Goal: Task Accomplishment & Management: Manage account settings

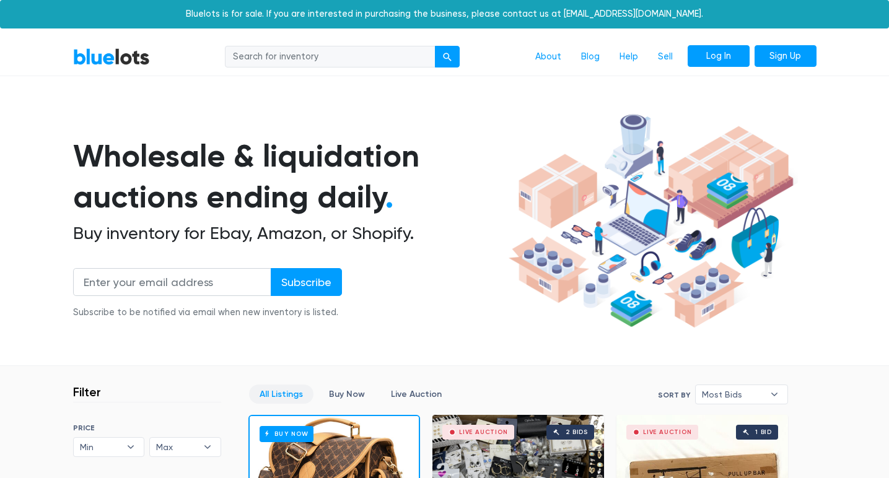
click at [709, 54] on link "Log In" at bounding box center [719, 56] width 62 height 22
click at [670, 55] on link "Sell" at bounding box center [665, 57] width 35 height 24
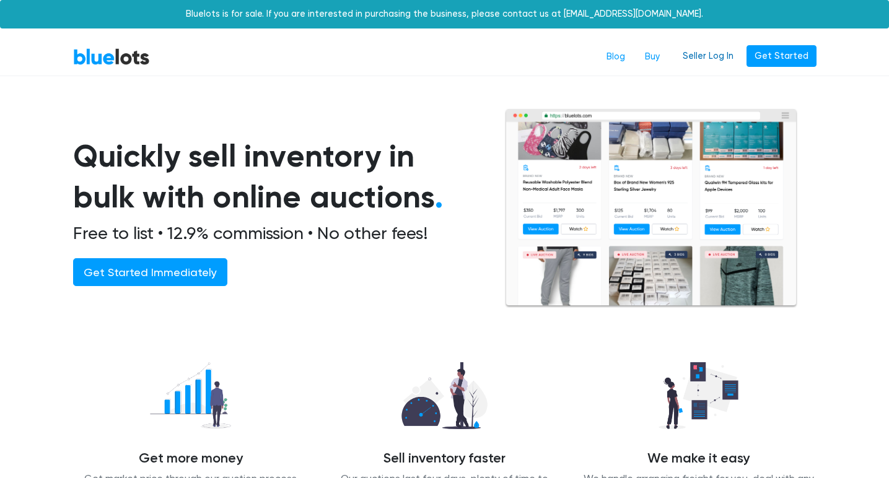
click at [730, 48] on link "Seller Log In" at bounding box center [708, 56] width 67 height 22
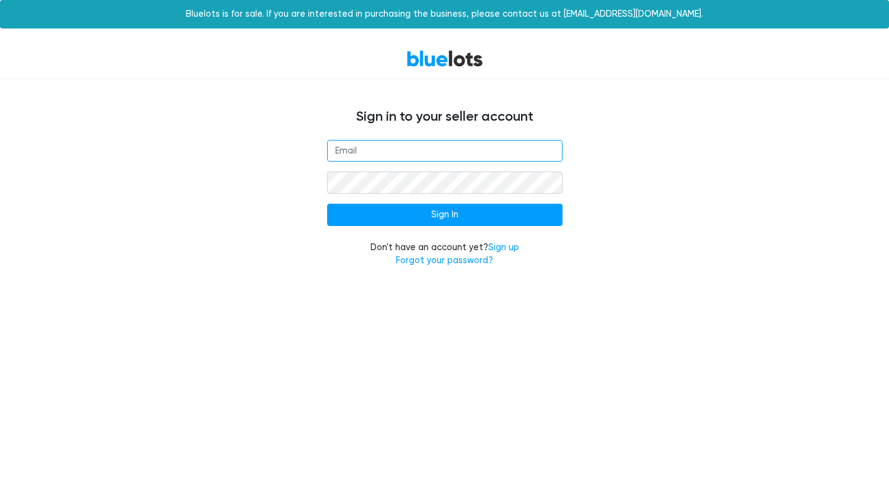
type input "[EMAIL_ADDRESS][DOMAIN_NAME]"
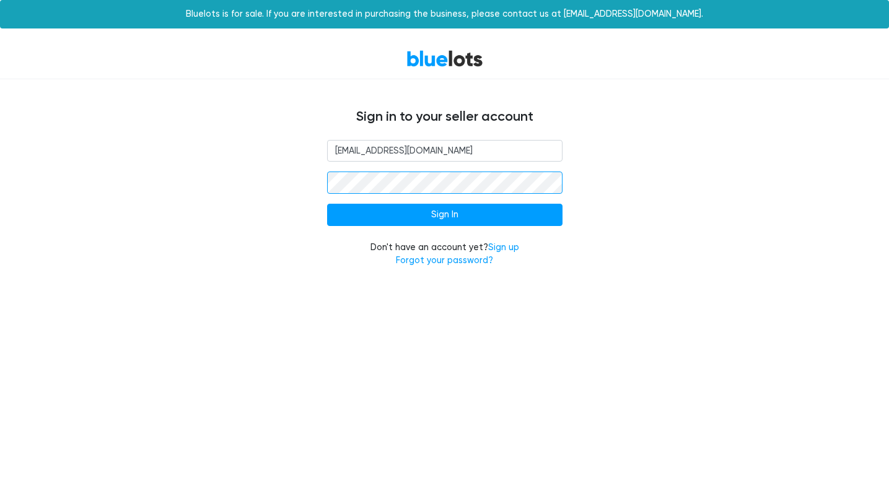
click at [444, 214] on input "Sign In" at bounding box center [444, 215] width 235 height 22
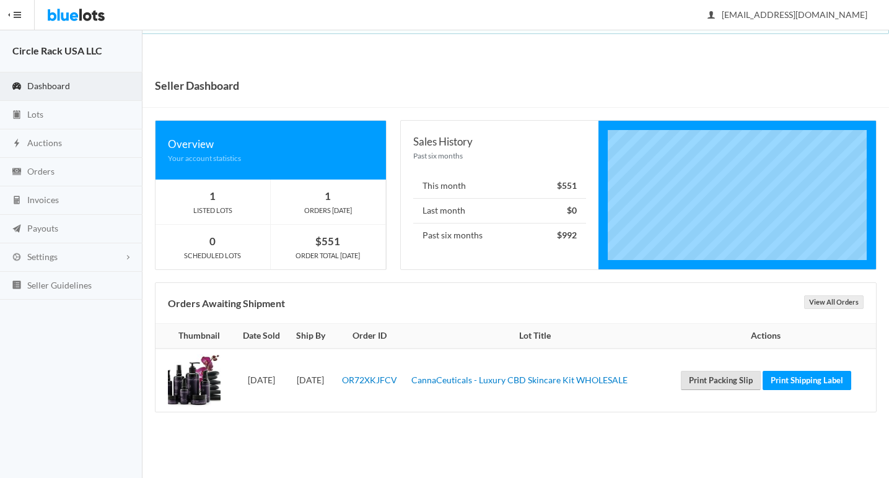
click at [723, 384] on link "Print Packing Slip" at bounding box center [721, 380] width 80 height 19
click at [787, 375] on link "Print Shipping Label" at bounding box center [807, 380] width 89 height 19
click at [478, 378] on link "CannaCeuticals - Luxury CBD Skincare Kit WHOLESALE" at bounding box center [519, 380] width 216 height 11
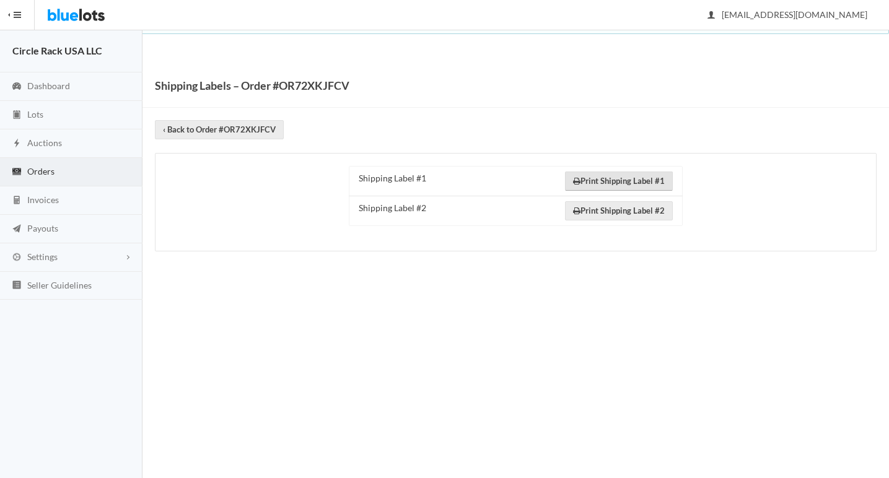
click at [621, 173] on link "Print Shipping Label #1" at bounding box center [619, 181] width 108 height 19
click at [661, 207] on link "Print Shipping Label #2" at bounding box center [619, 210] width 108 height 19
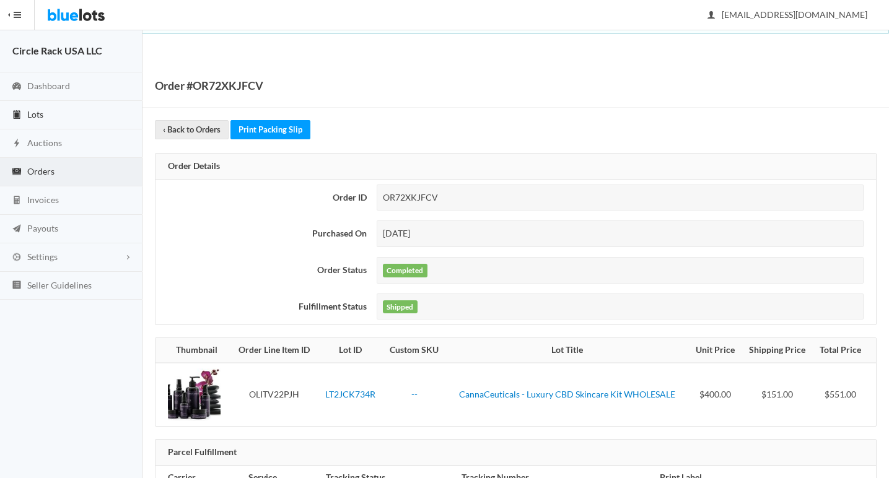
click at [85, 108] on link "Lots" at bounding box center [71, 115] width 142 height 28
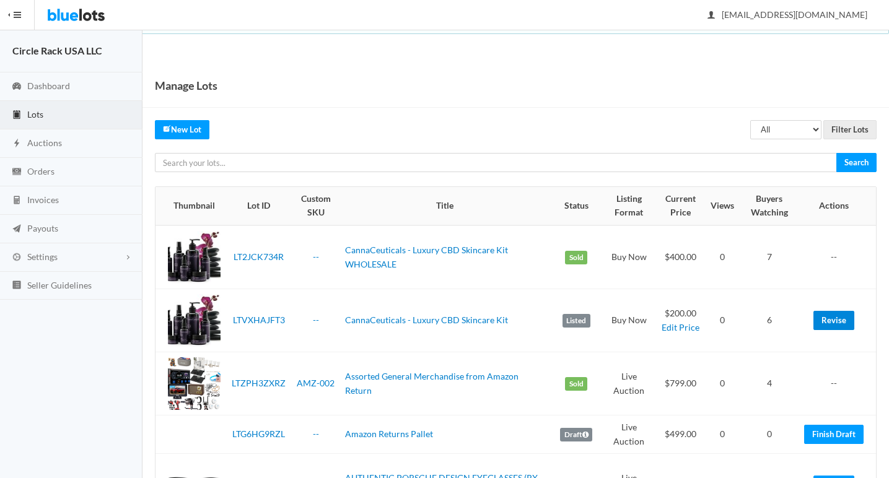
click at [820, 311] on link "Revise" at bounding box center [833, 320] width 41 height 19
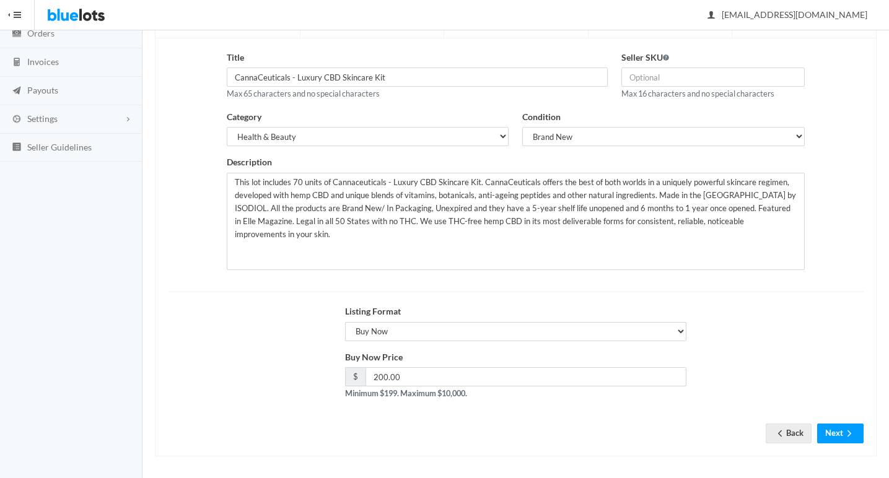
scroll to position [138, 0]
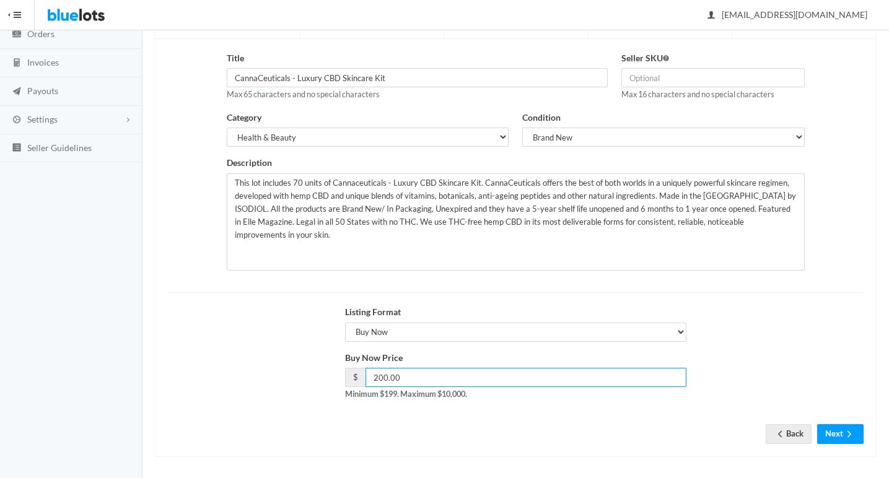
click at [476, 368] on input "200.00" at bounding box center [525, 377] width 321 height 19
click at [477, 368] on input "200.00" at bounding box center [525, 377] width 321 height 19
type input "300"
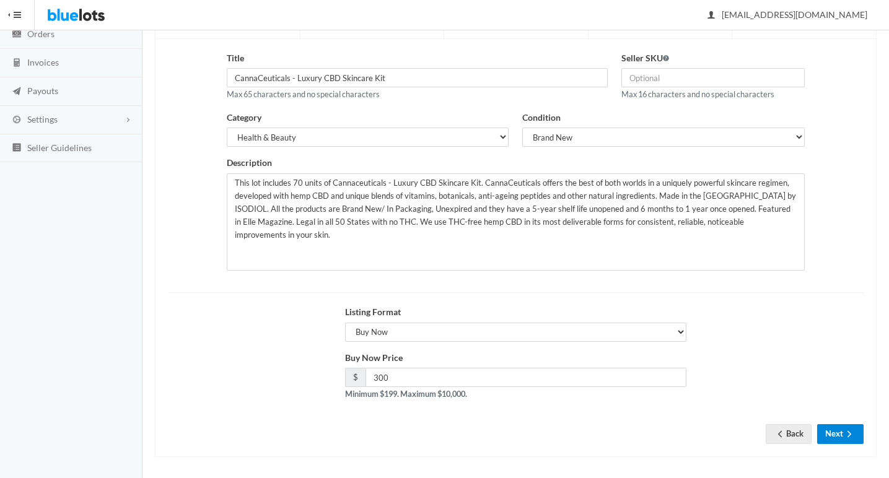
click at [850, 432] on icon "arrow forward" at bounding box center [849, 434] width 12 height 10
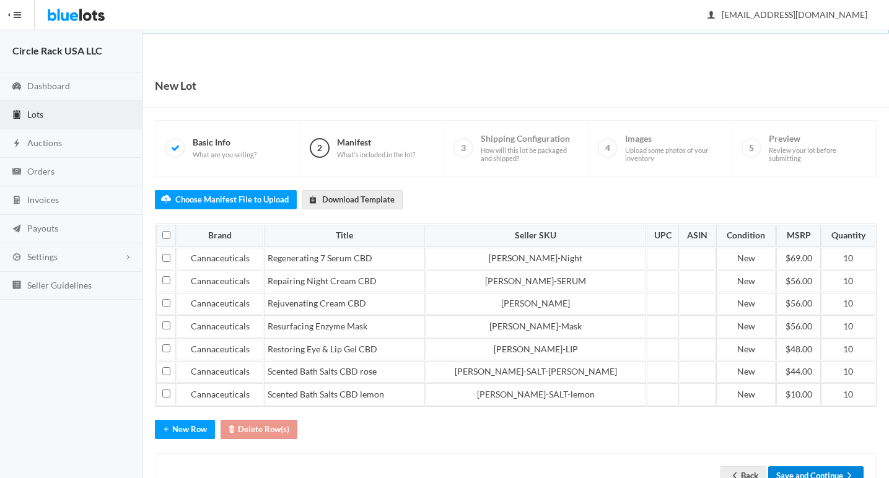
click at [821, 466] on button "Save and Continue" at bounding box center [815, 475] width 95 height 19
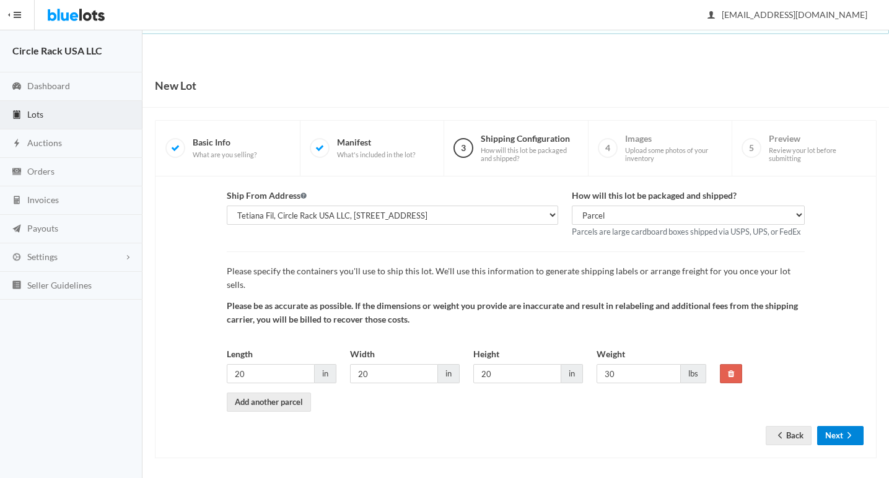
click at [829, 426] on button "Next" at bounding box center [840, 435] width 46 height 19
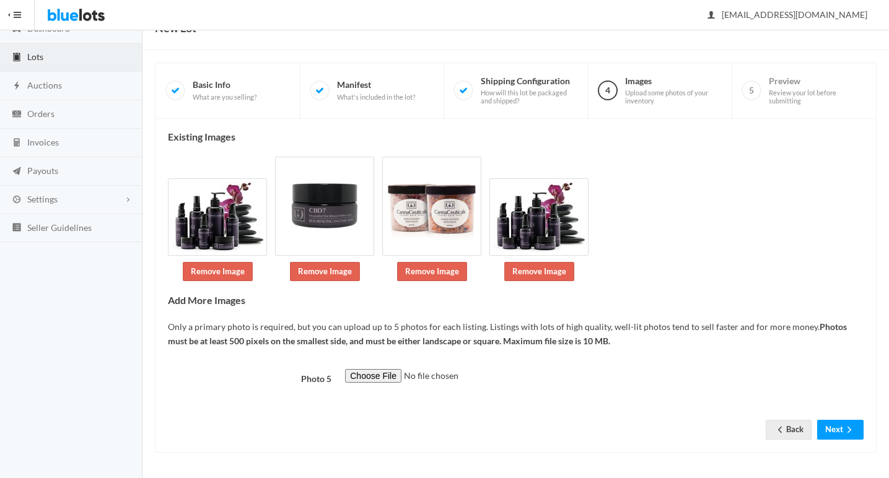
scroll to position [132, 0]
click at [833, 424] on button "Next" at bounding box center [840, 429] width 46 height 19
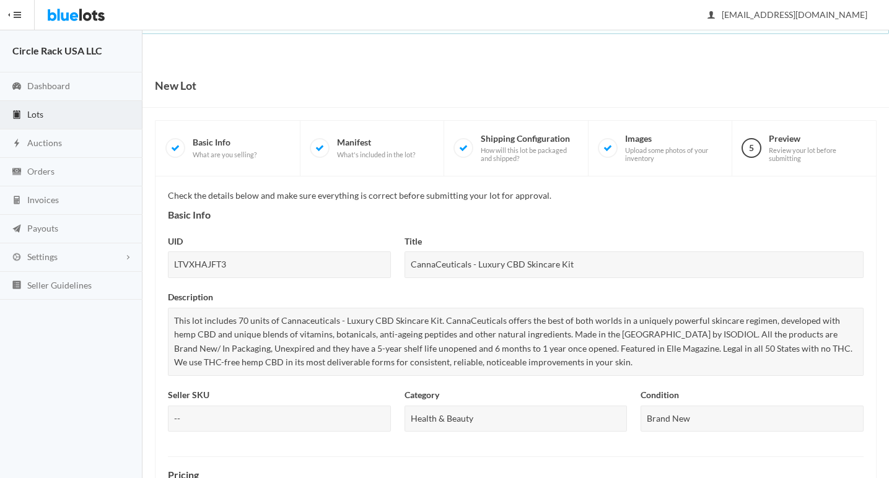
click at [100, 21] on img at bounding box center [76, 15] width 58 height 30
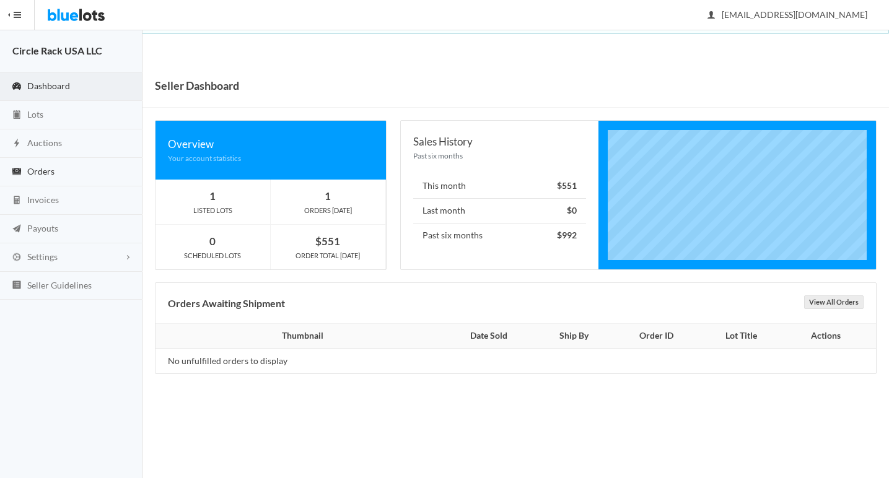
click at [87, 168] on link "Orders" at bounding box center [71, 172] width 142 height 28
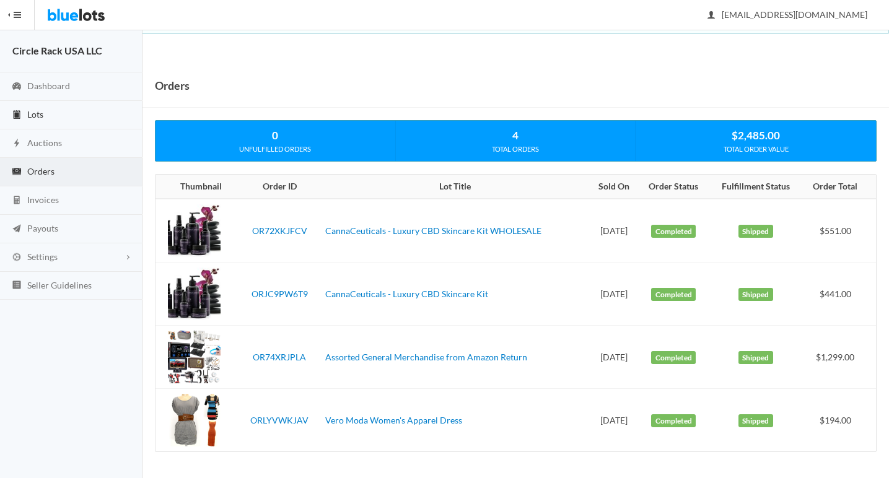
click at [41, 124] on link "Lots" at bounding box center [71, 115] width 142 height 28
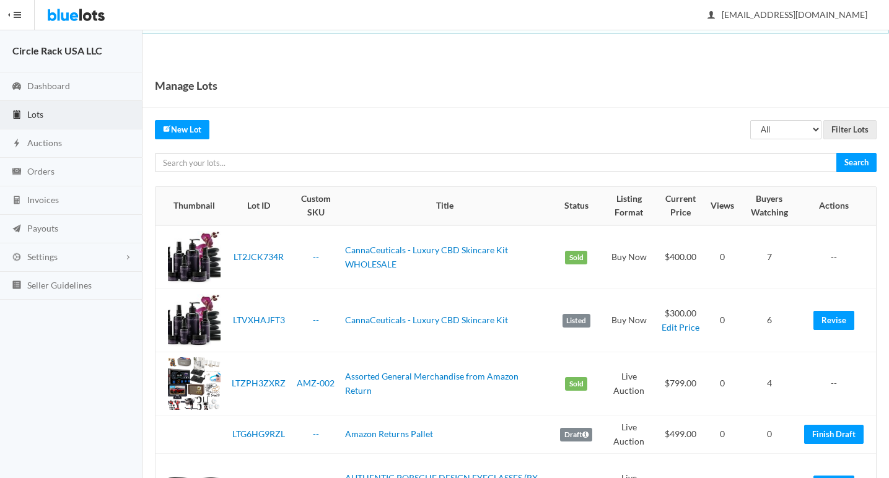
drag, startPoint x: 836, startPoint y: 258, endPoint x: 535, endPoint y: 276, distance: 301.6
click at [836, 258] on td "--" at bounding box center [837, 257] width 77 height 64
